Goal: Information Seeking & Learning: Learn about a topic

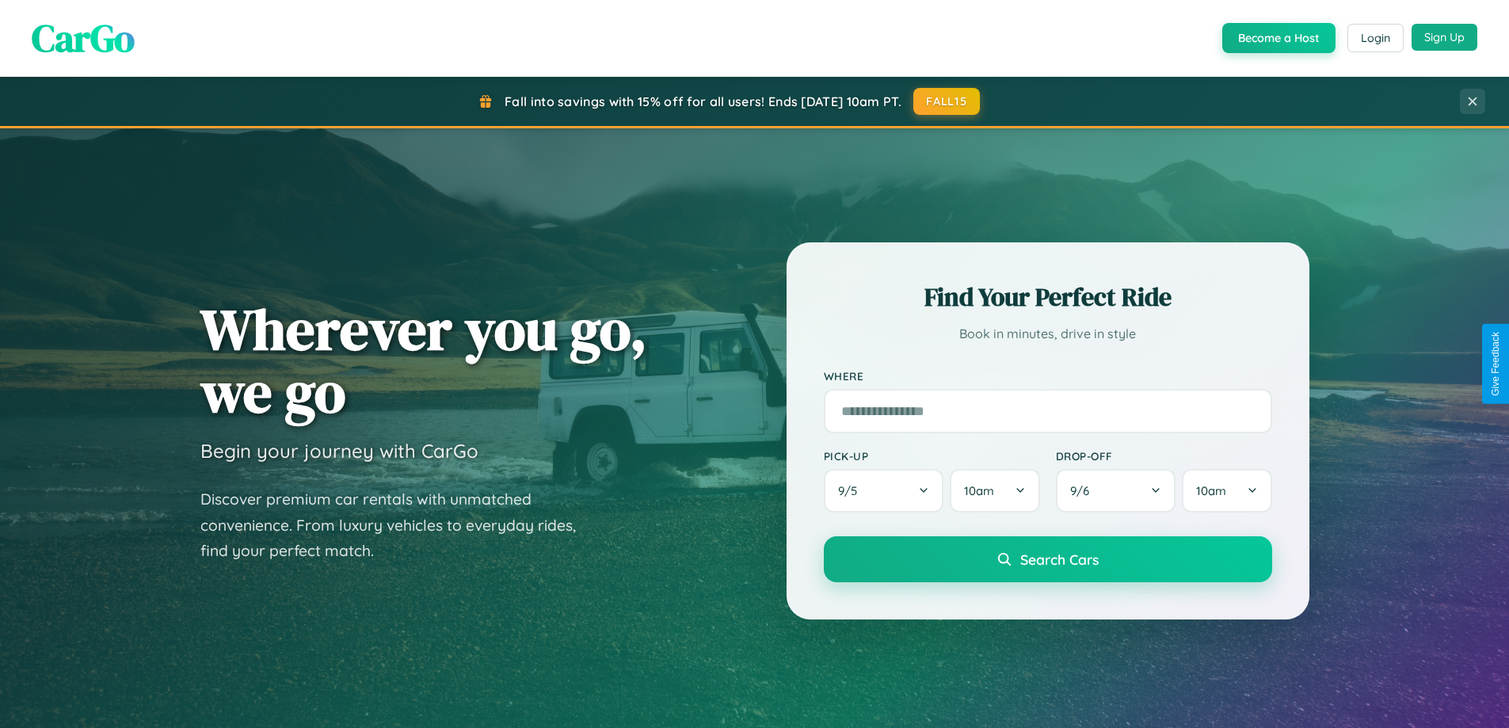
click at [1444, 37] on button "Sign Up" at bounding box center [1444, 37] width 66 height 27
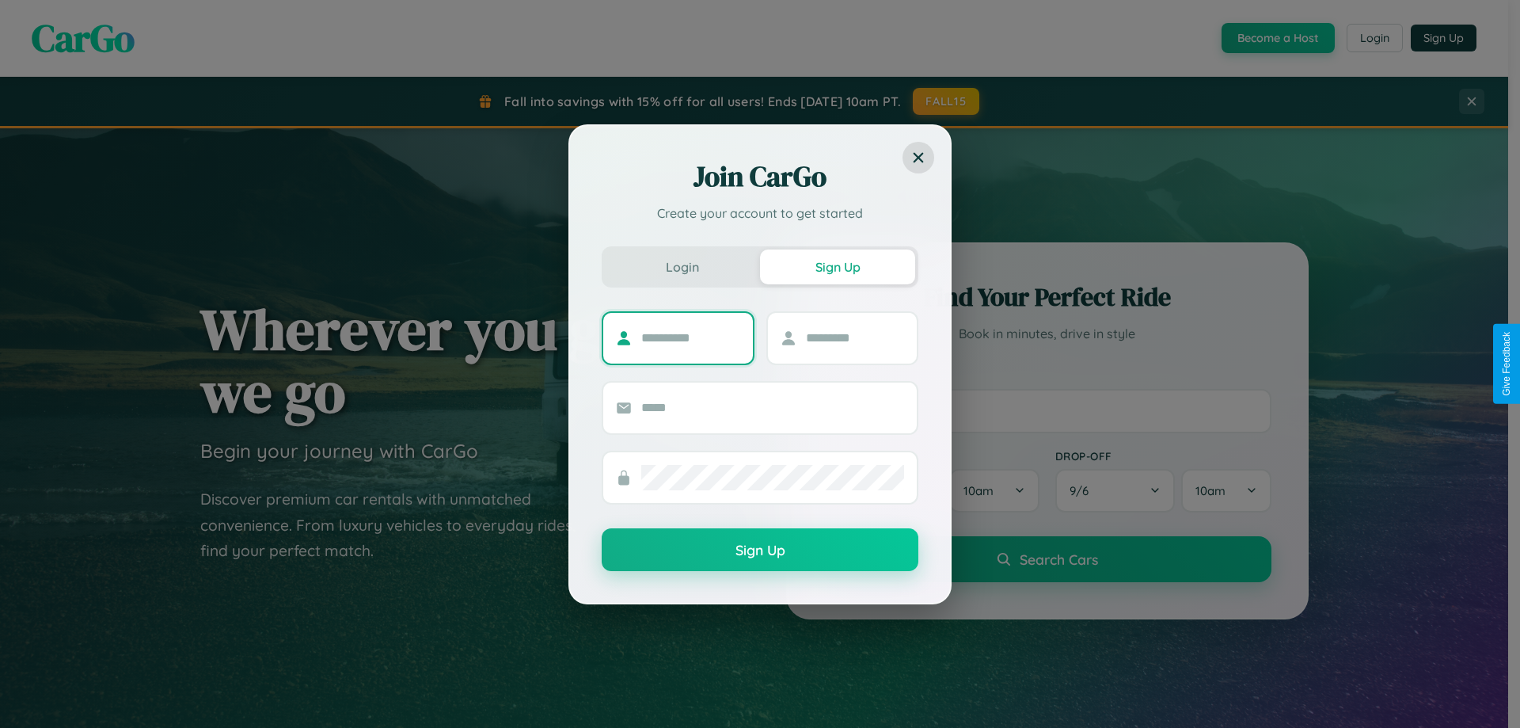
click at [691, 337] on input "text" at bounding box center [690, 337] width 99 height 25
type input "*****"
click at [854, 337] on input "text" at bounding box center [855, 337] width 99 height 25
type input "*****"
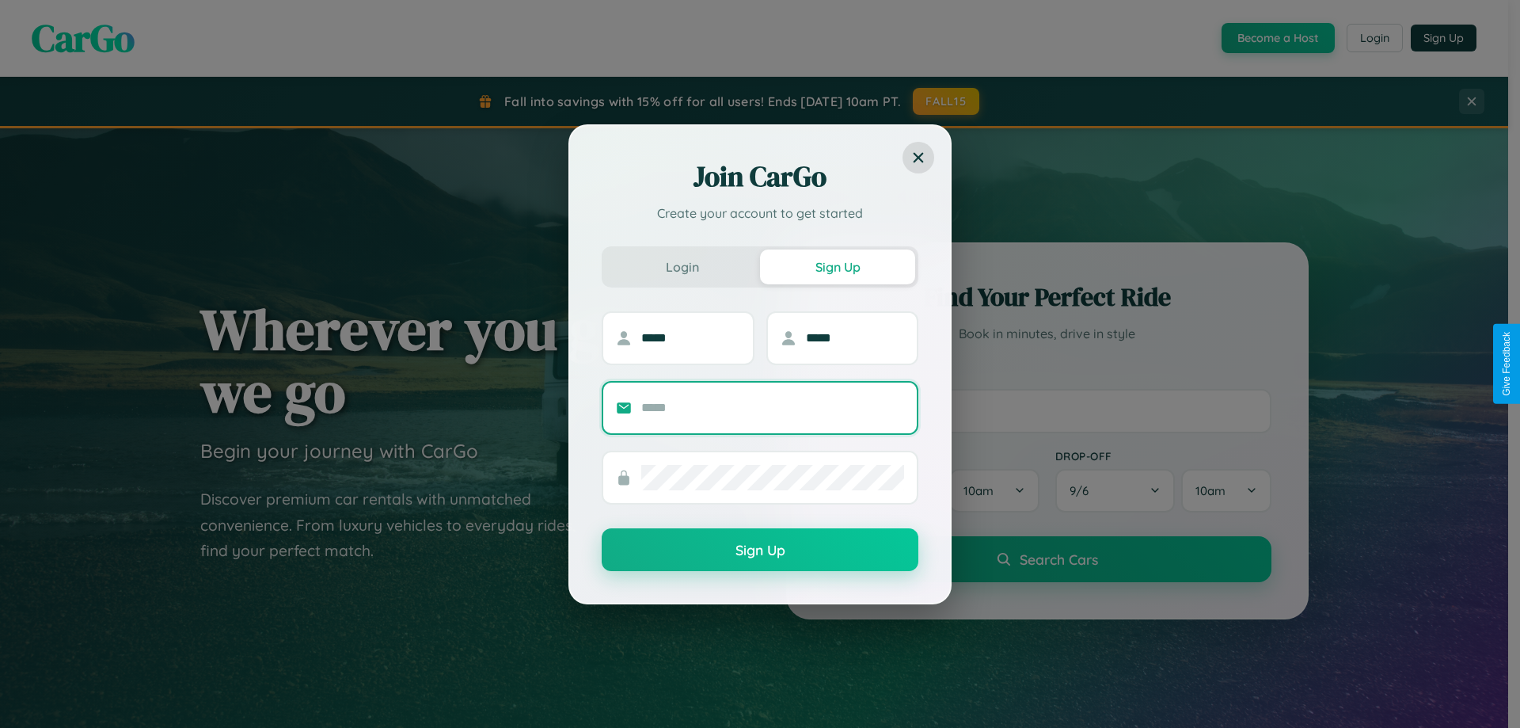
click at [773, 407] on input "text" at bounding box center [772, 407] width 263 height 25
type input "**********"
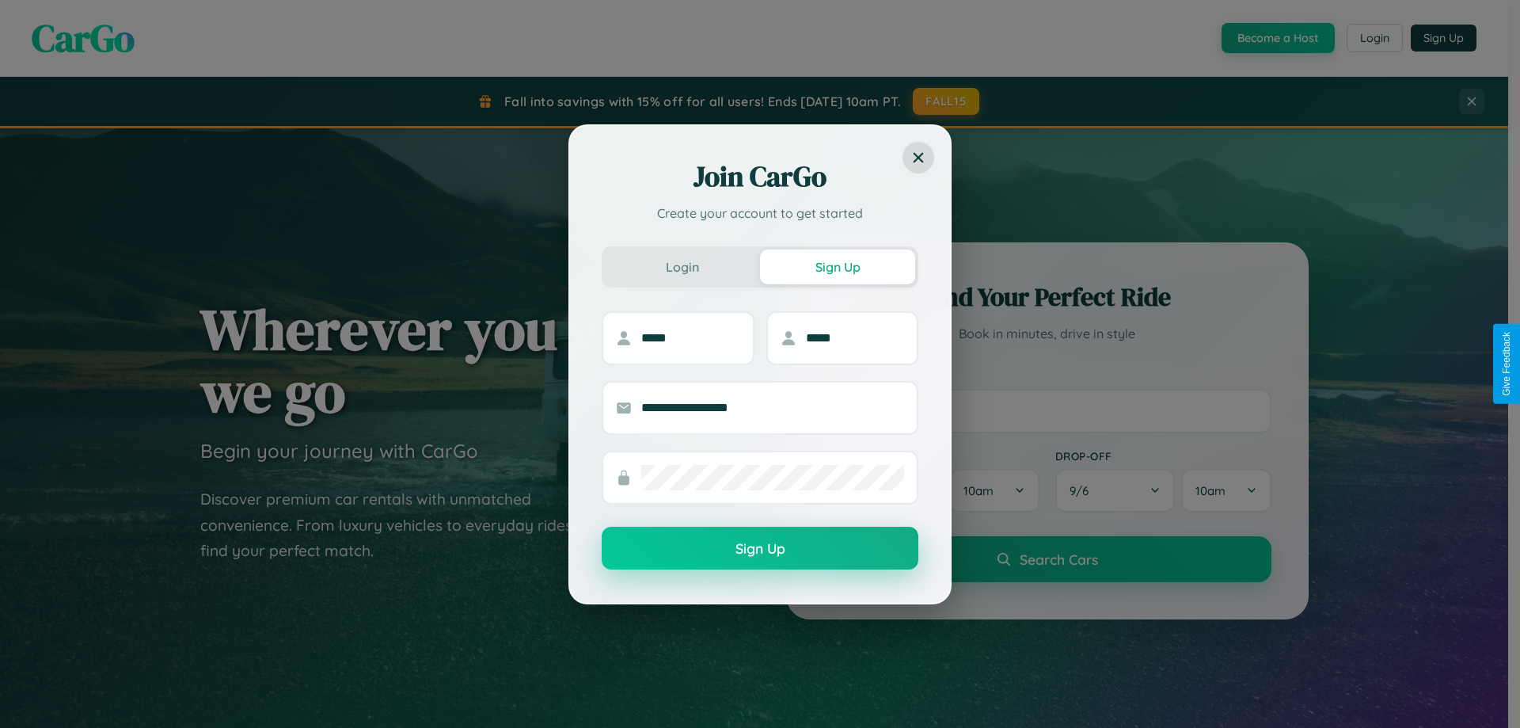
click at [760, 549] on button "Sign Up" at bounding box center [760, 548] width 317 height 43
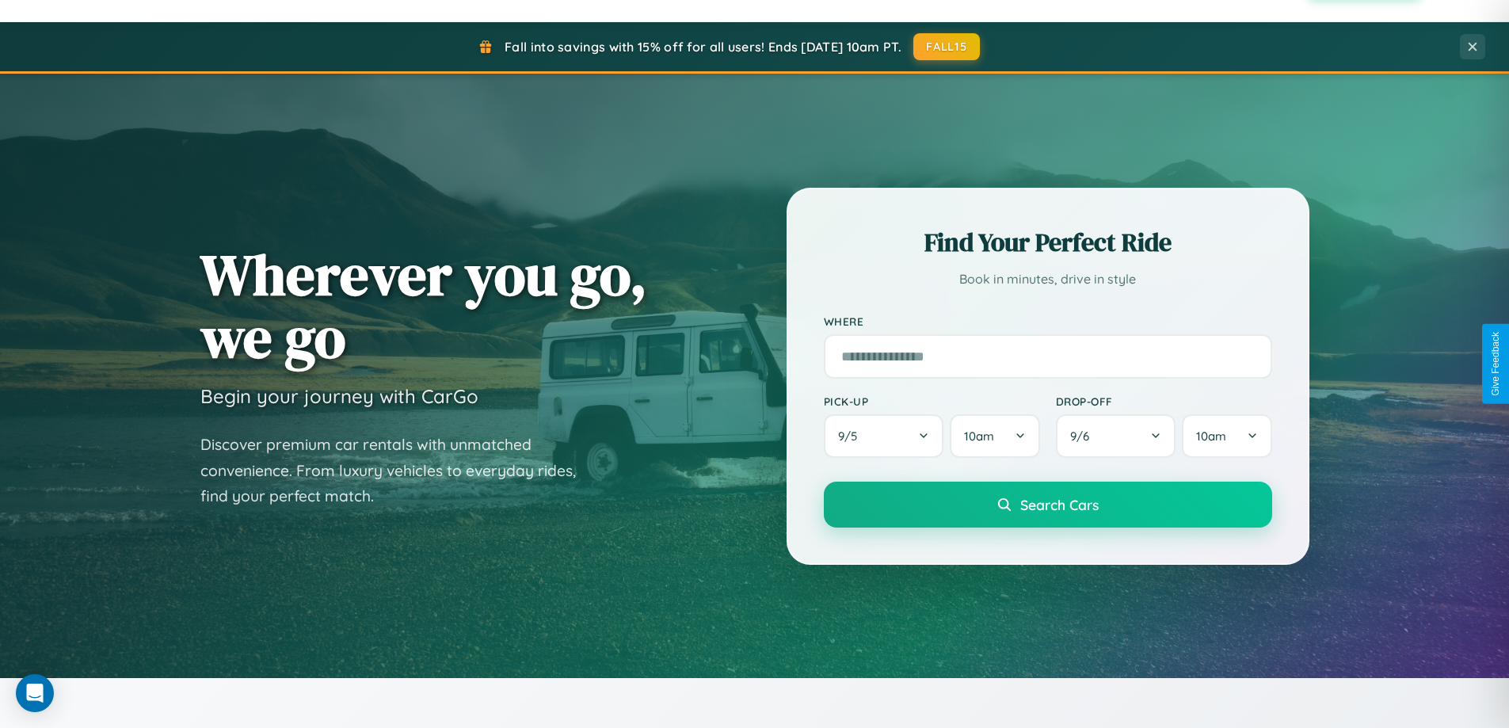
scroll to position [3047, 0]
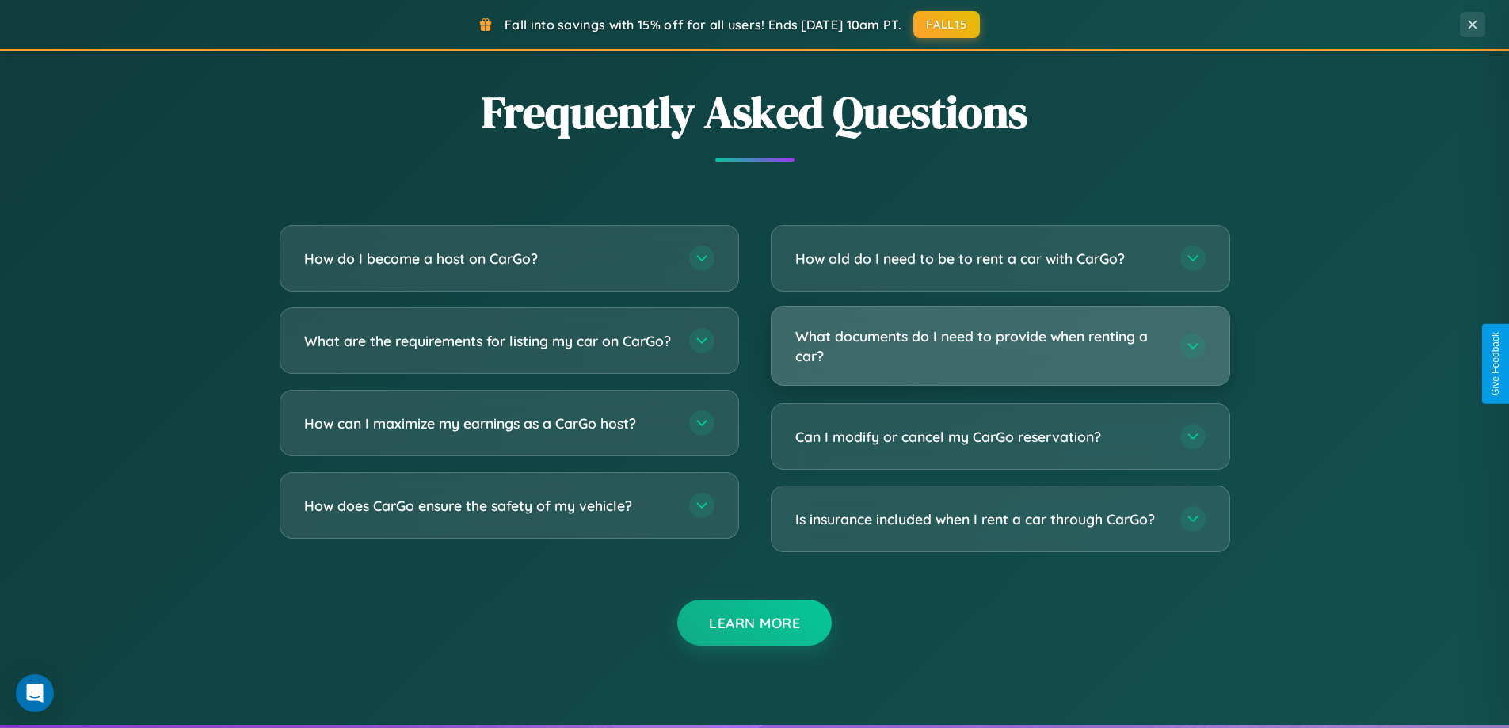
click at [999, 345] on h3 "What documents do I need to provide when renting a car?" at bounding box center [979, 345] width 369 height 39
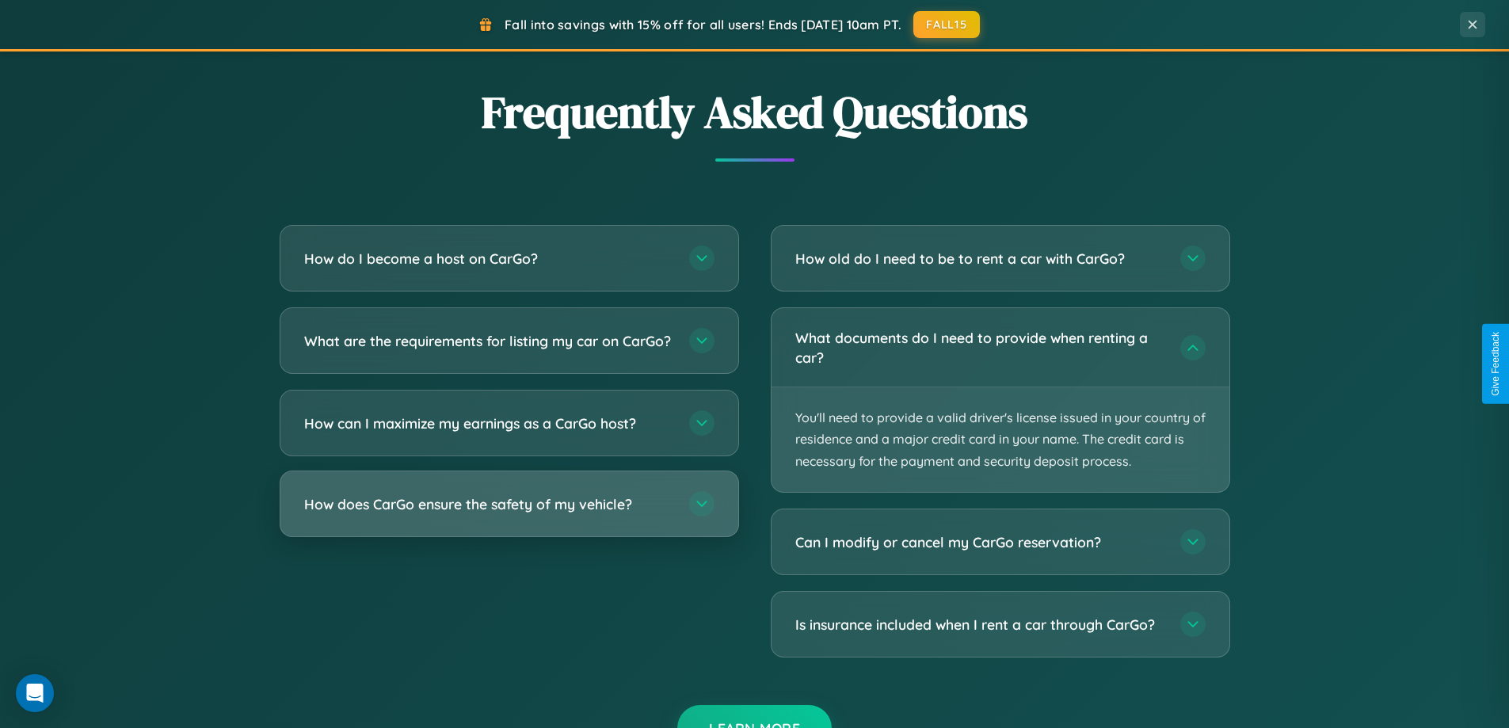
click at [508, 514] on h3 "How does CarGo ensure the safety of my vehicle?" at bounding box center [488, 504] width 369 height 20
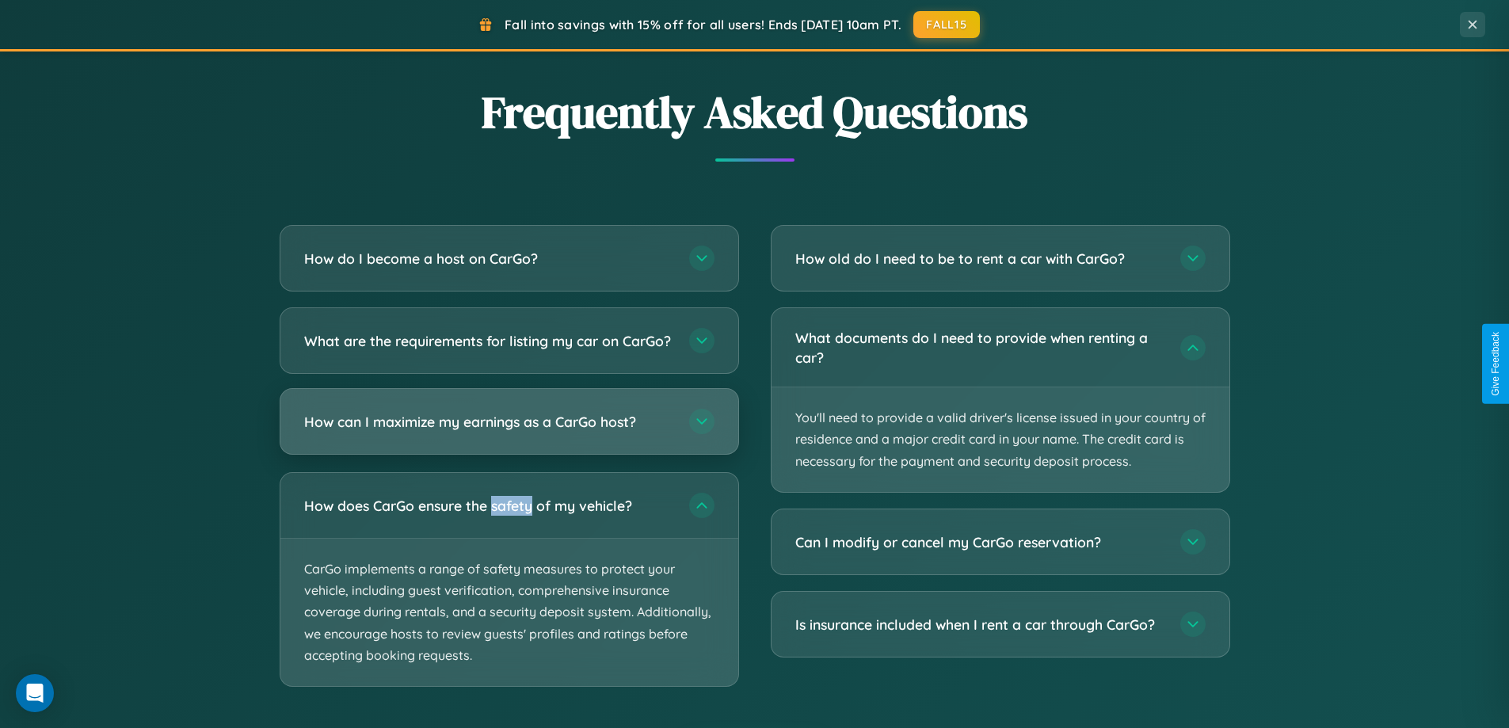
click at [508, 432] on h3 "How can I maximize my earnings as a CarGo host?" at bounding box center [488, 422] width 369 height 20
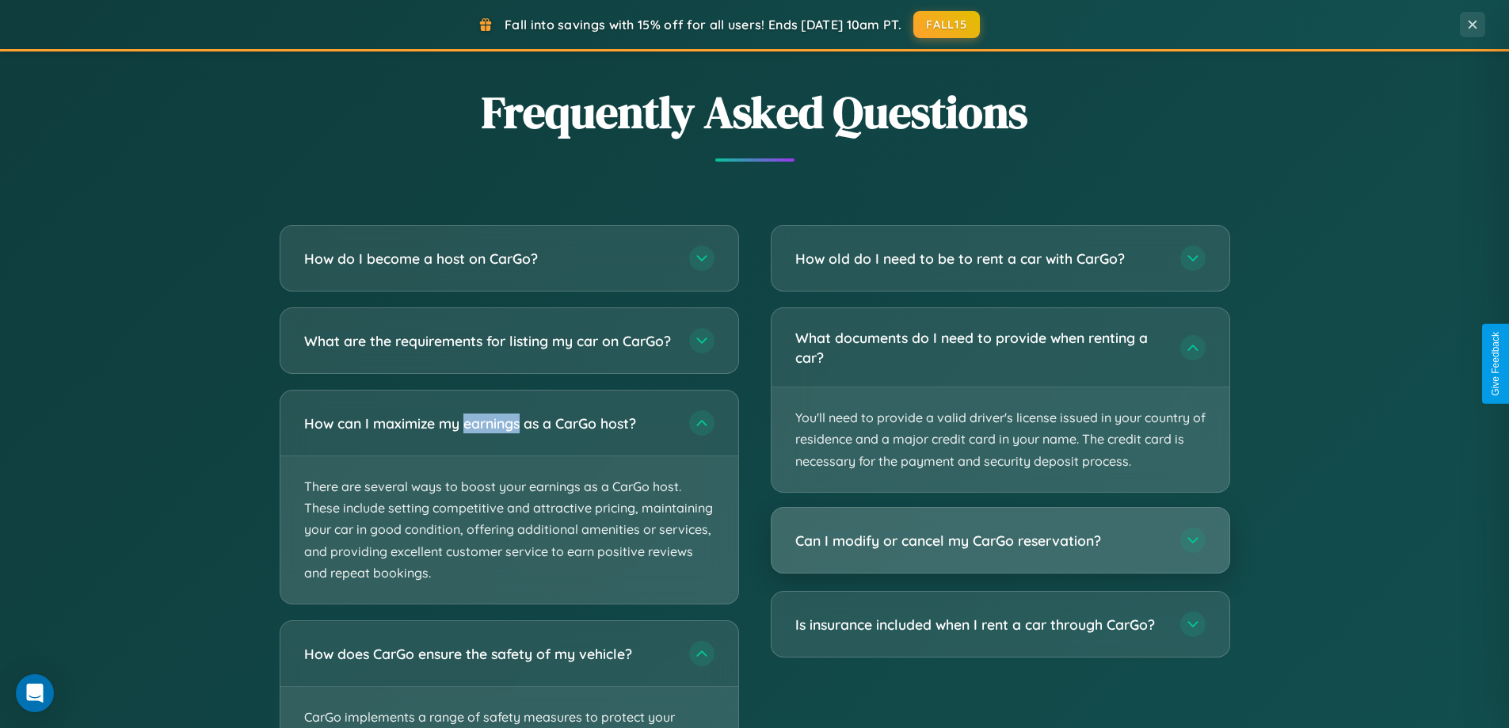
click at [999, 541] on h3 "Can I modify or cancel my CarGo reservation?" at bounding box center [979, 541] width 369 height 20
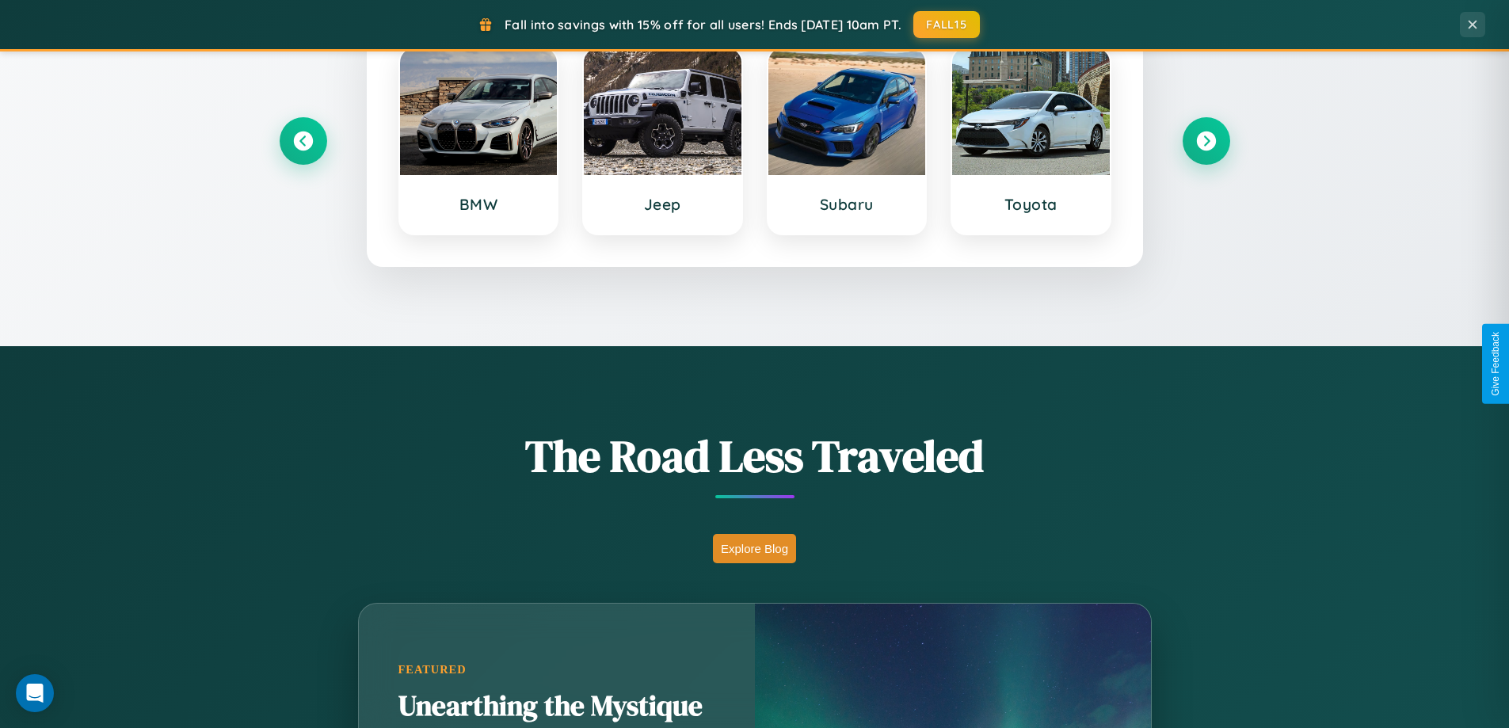
scroll to position [683, 0]
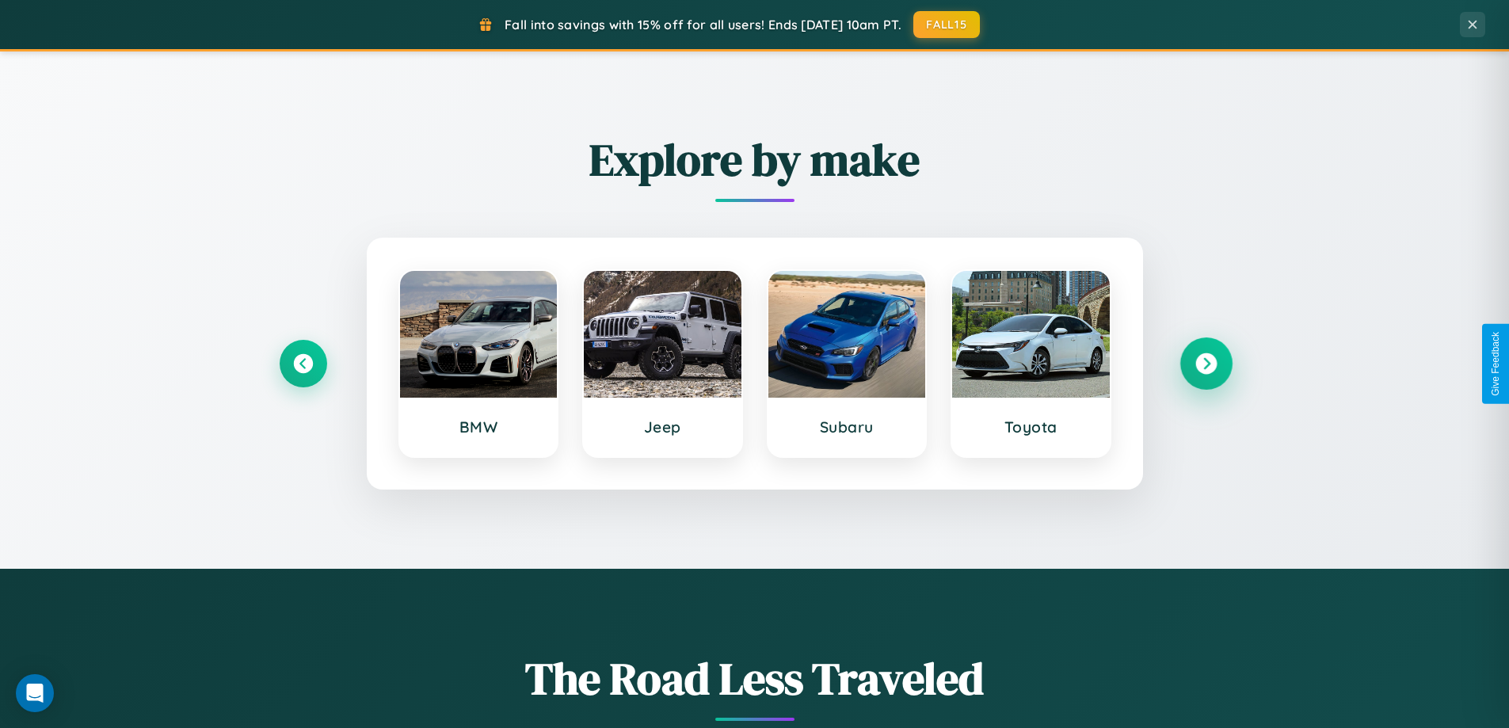
click at [1205, 363] on icon at bounding box center [1205, 363] width 21 height 21
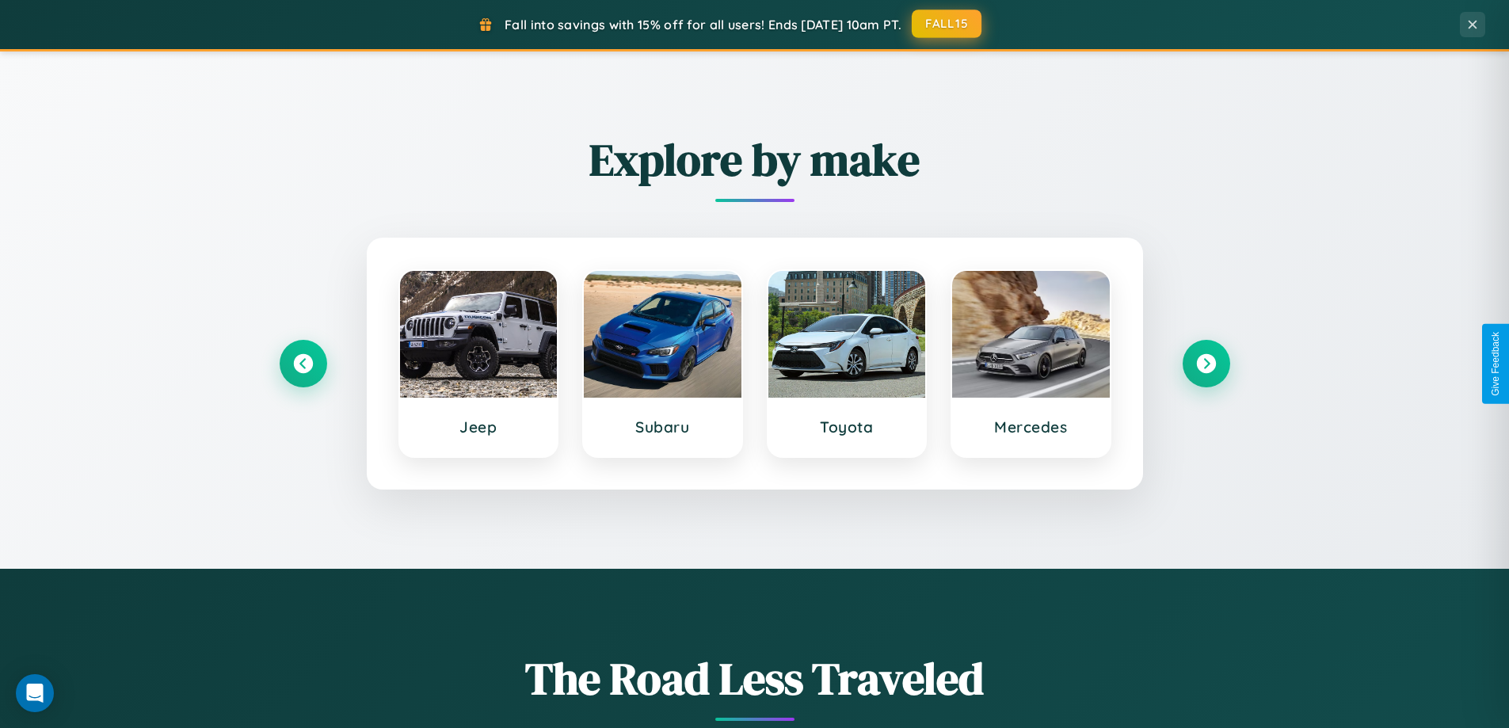
click at [947, 24] on button "FALL15" at bounding box center [946, 24] width 70 height 29
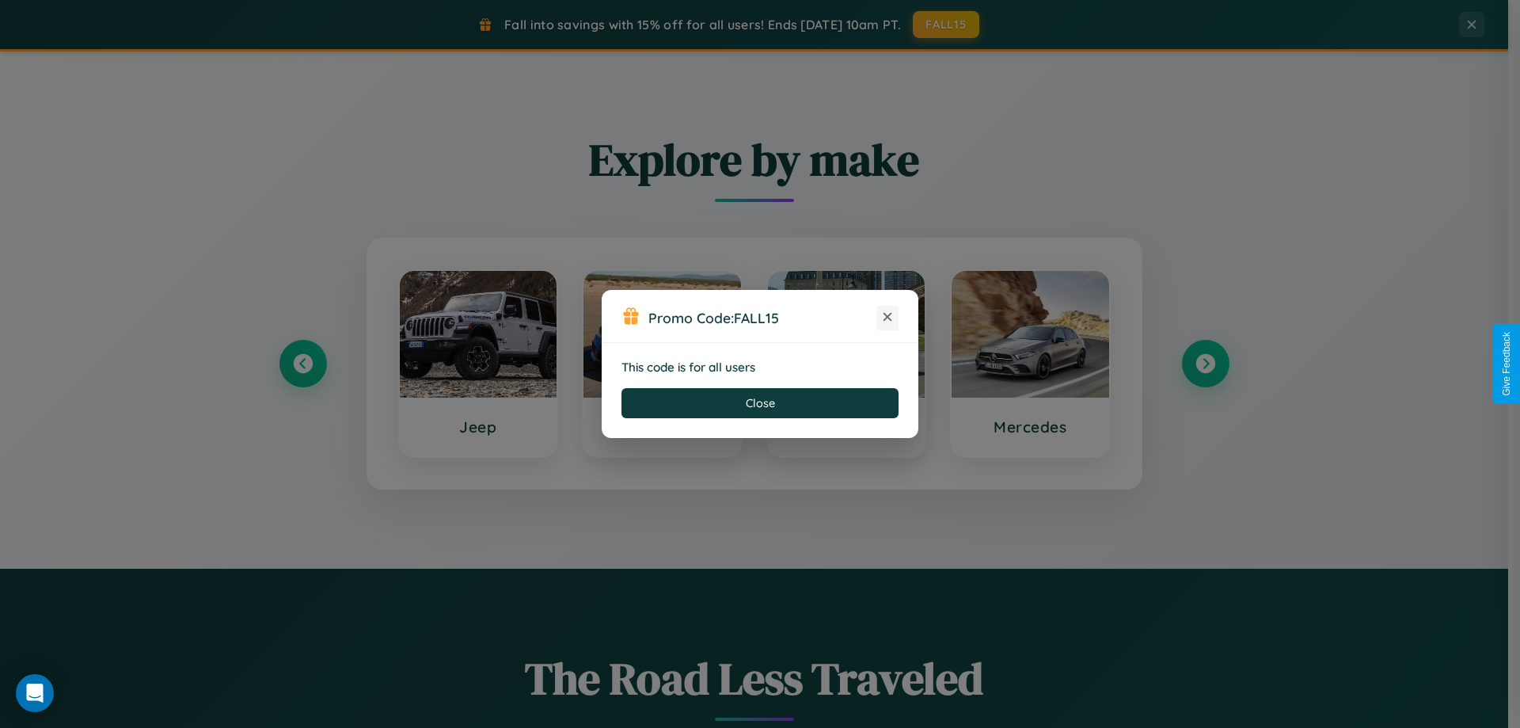
click at [888, 318] on icon at bounding box center [888, 317] width 16 height 16
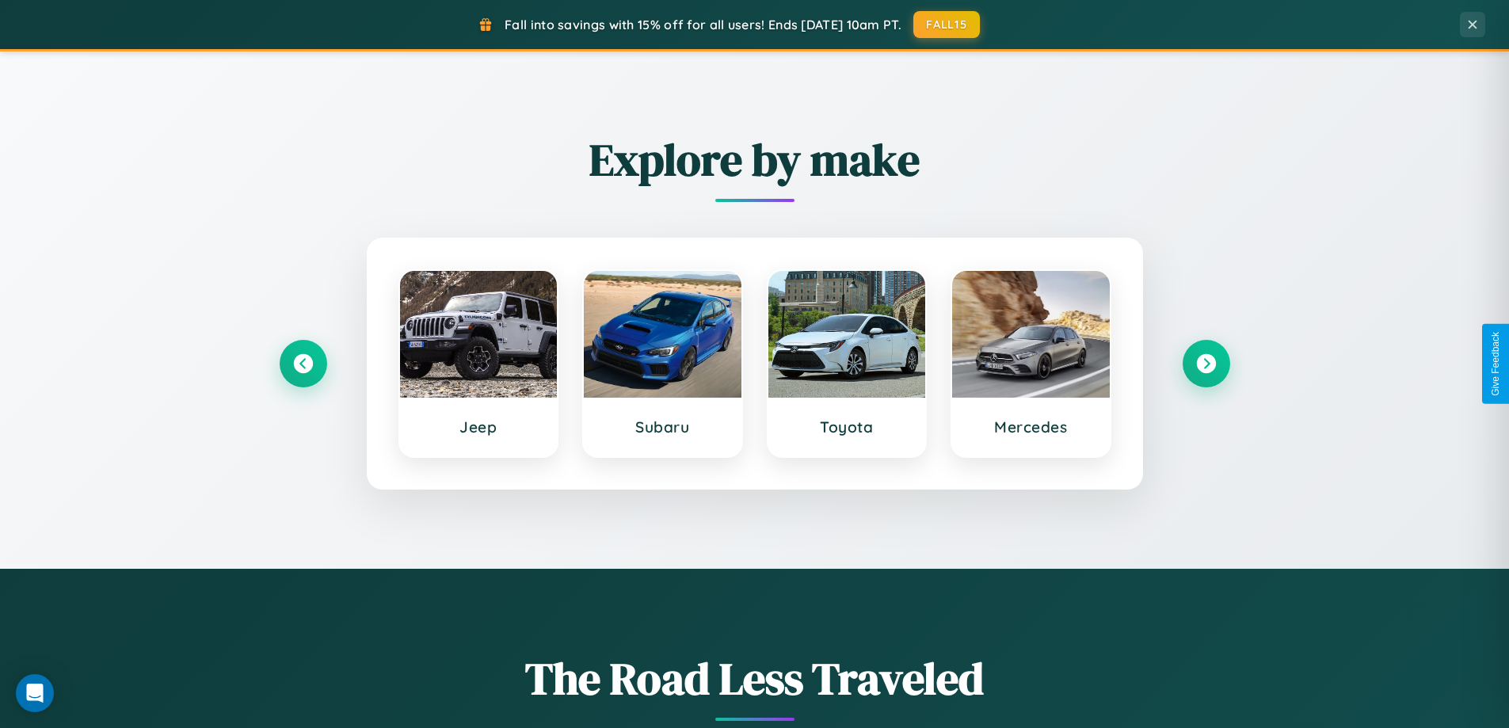
scroll to position [1090, 0]
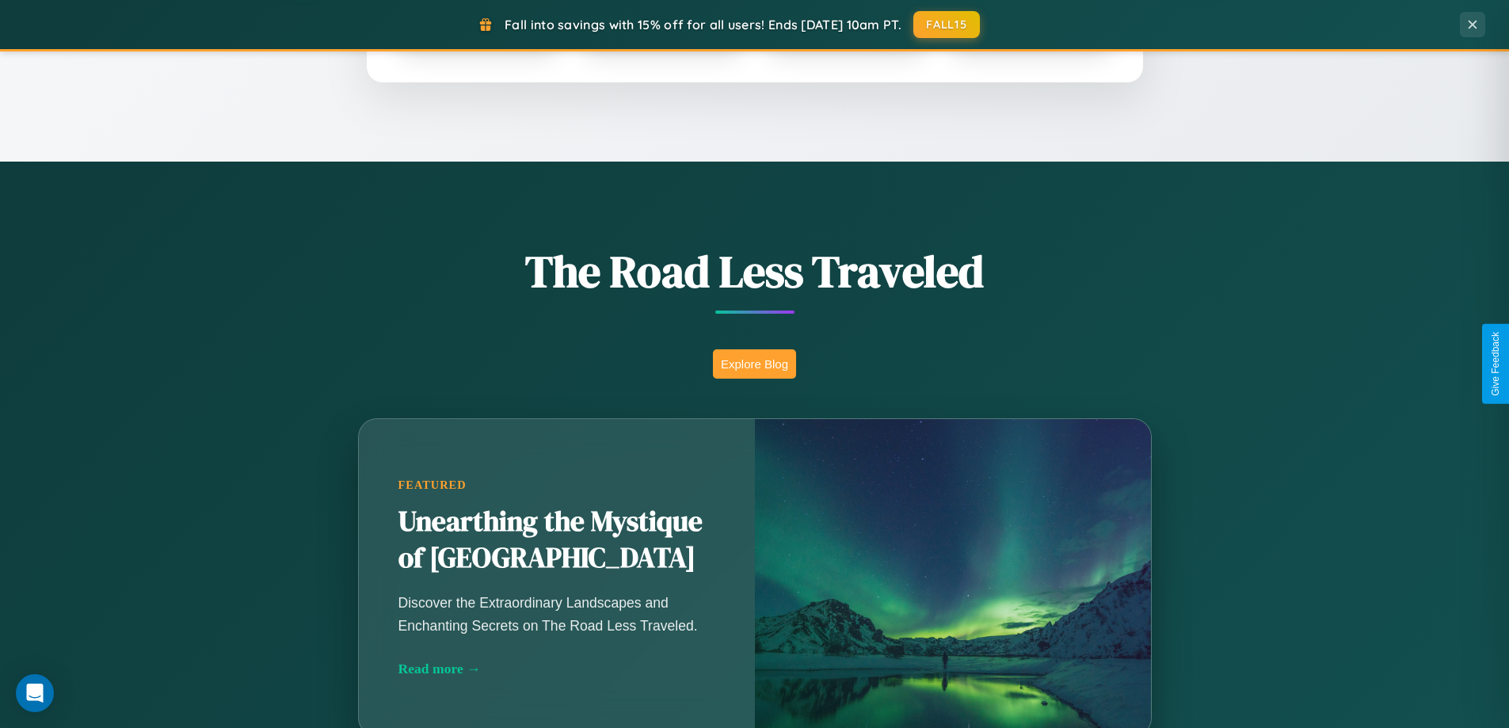
click at [754, 363] on button "Explore Blog" at bounding box center [754, 363] width 83 height 29
